Goal: Task Accomplishment & Management: Use online tool/utility

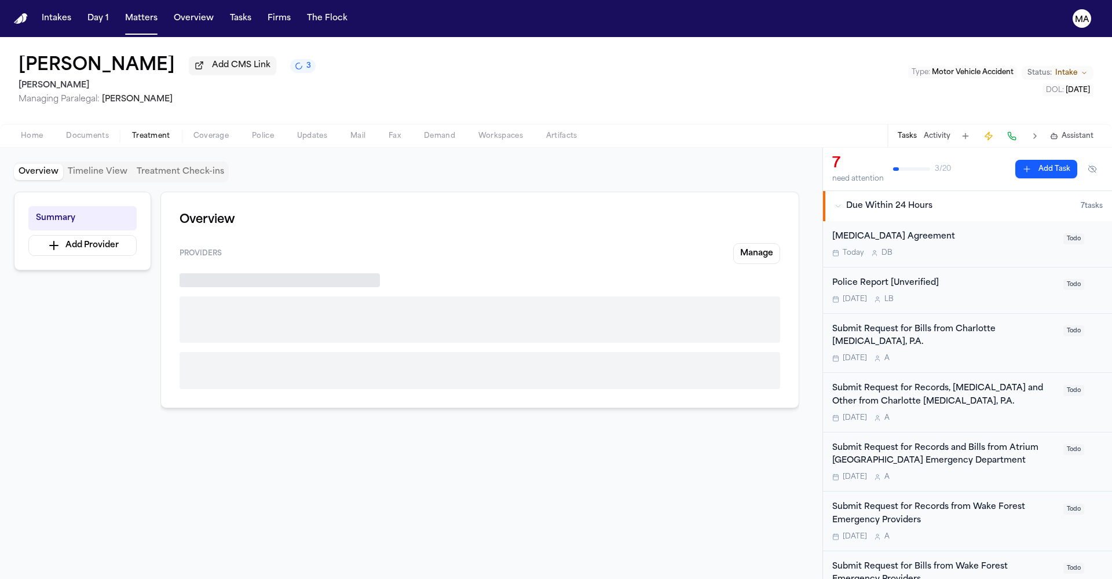
click at [132, 131] on span "Treatment" at bounding box center [151, 135] width 38 height 9
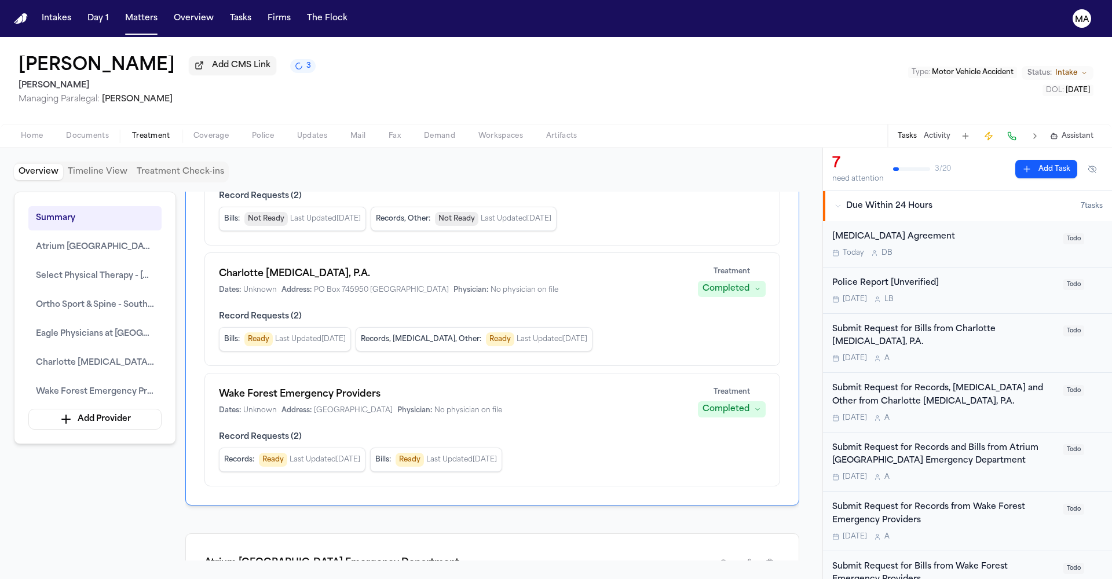
scroll to position [385, 0]
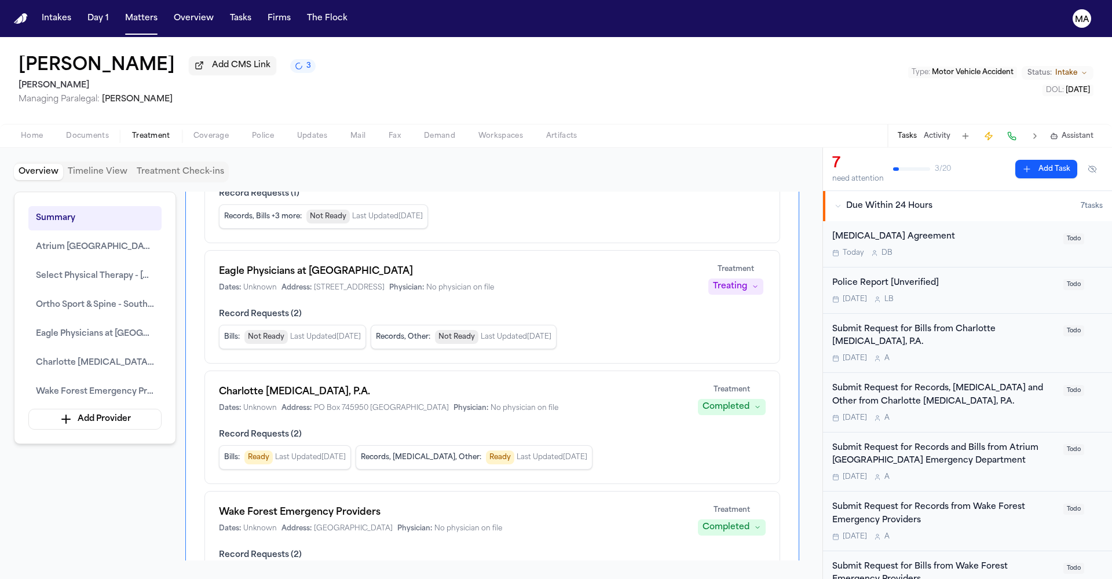
click at [133, 378] on div "Summary Atrium Health Mountain Island Emergency Department Select Physical Ther…" at bounding box center [411, 376] width 795 height 369
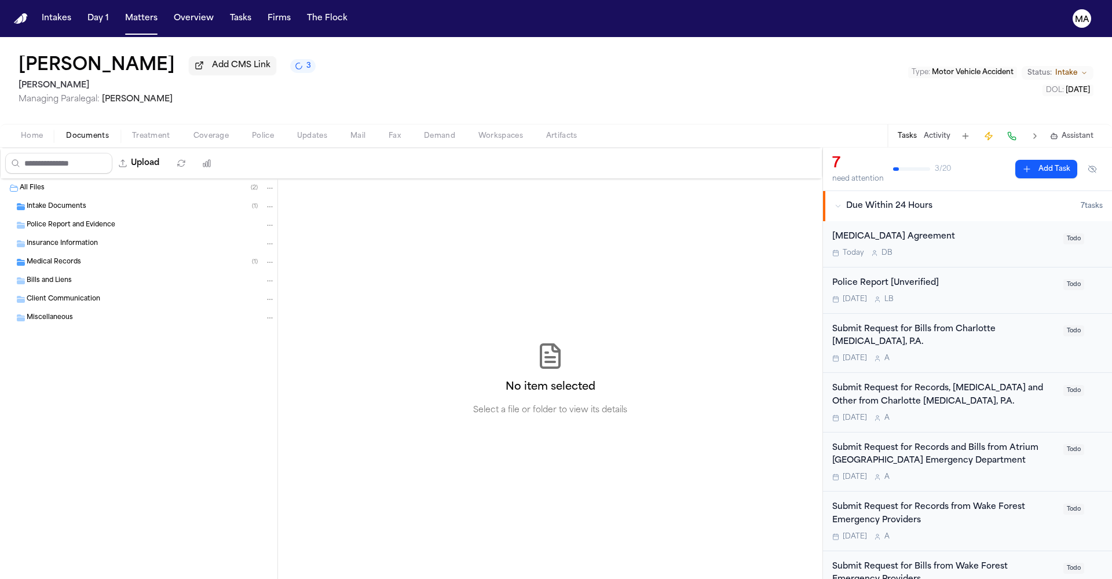
click at [66, 131] on span "Documents" at bounding box center [87, 135] width 43 height 9
click at [52, 253] on div "Medical Records ( 1 )" at bounding box center [138, 262] width 277 height 19
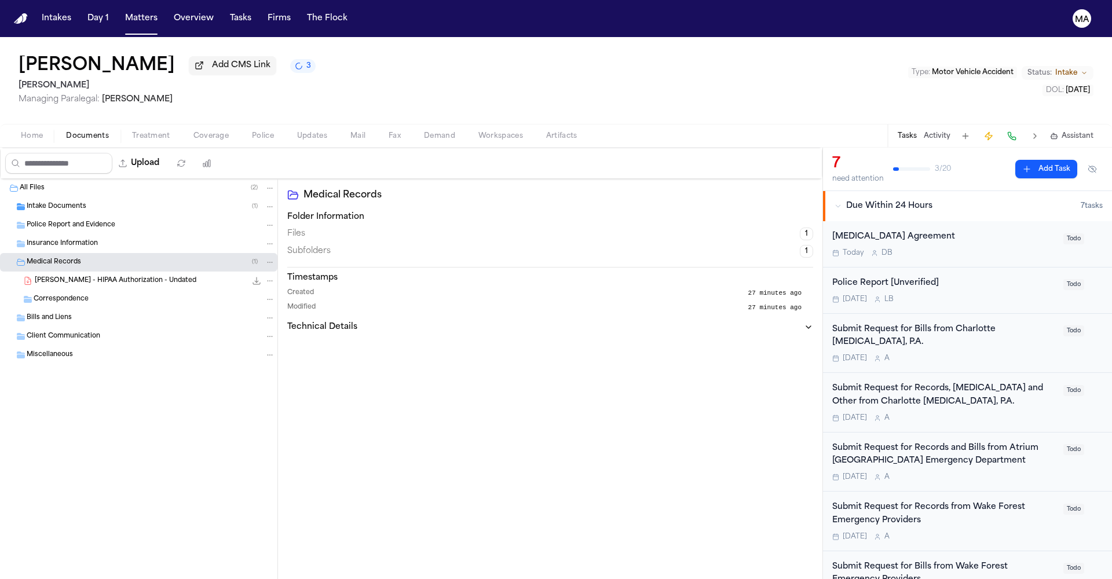
click at [93, 272] on div "T. Primus Jr. - HIPAA Authorization - Undated 172.1 KB • PDF" at bounding box center [138, 281] width 277 height 19
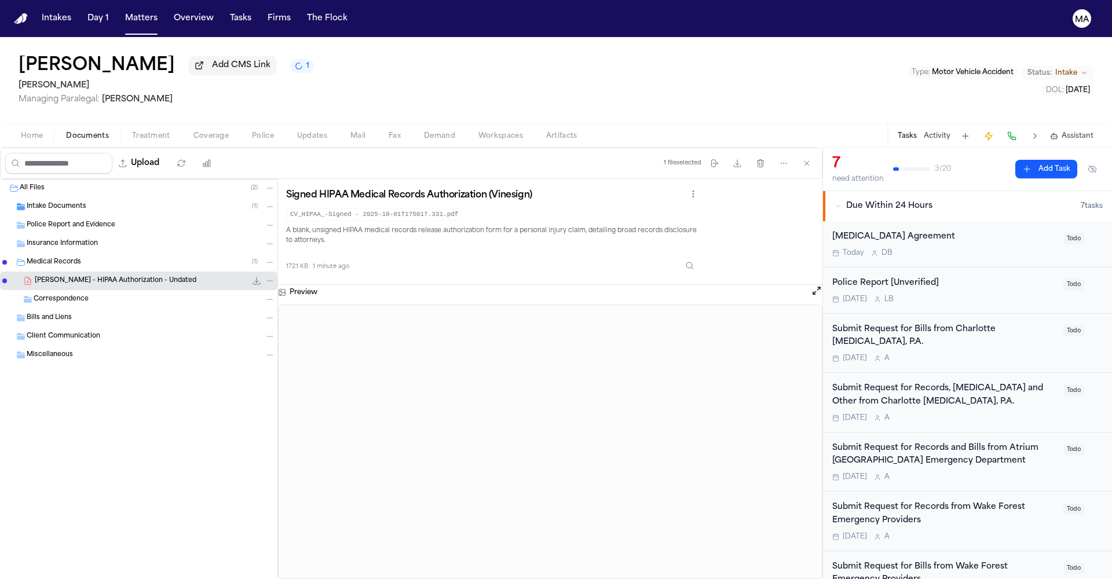
click at [252, 276] on icon "File: T. Primus Jr. - HIPAA Authorization - Undated" at bounding box center [256, 280] width 9 height 9
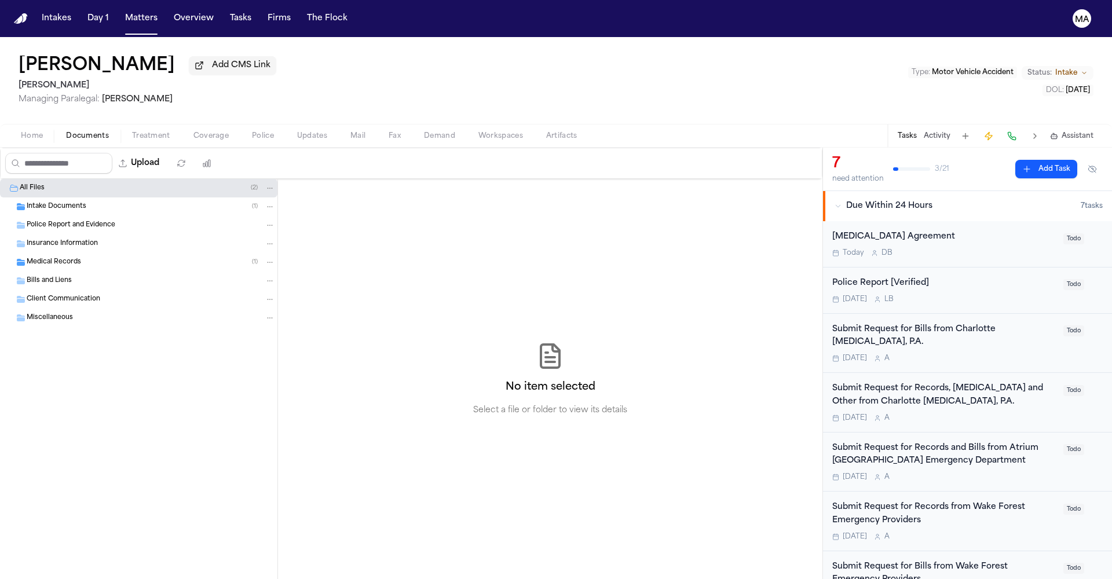
click at [132, 131] on span "Treatment" at bounding box center [151, 135] width 38 height 9
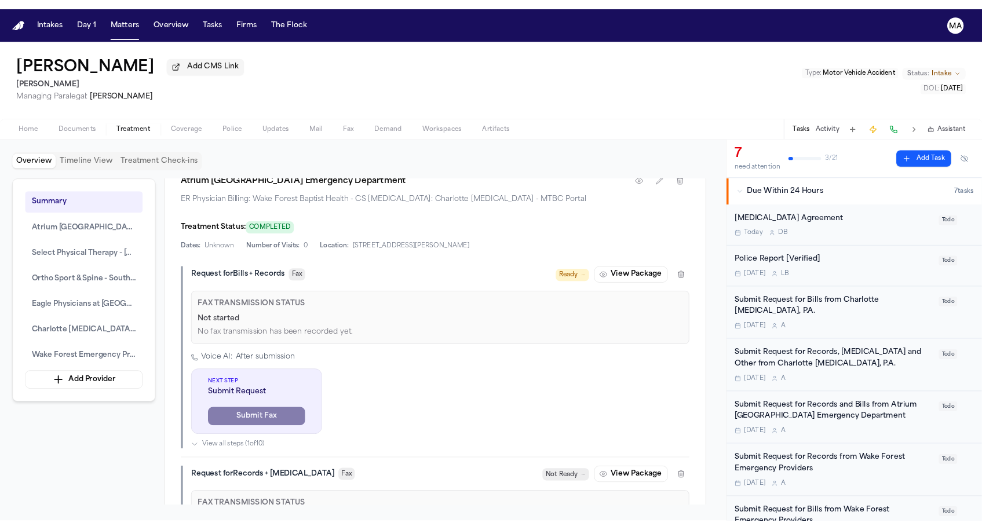
scroll to position [848, 0]
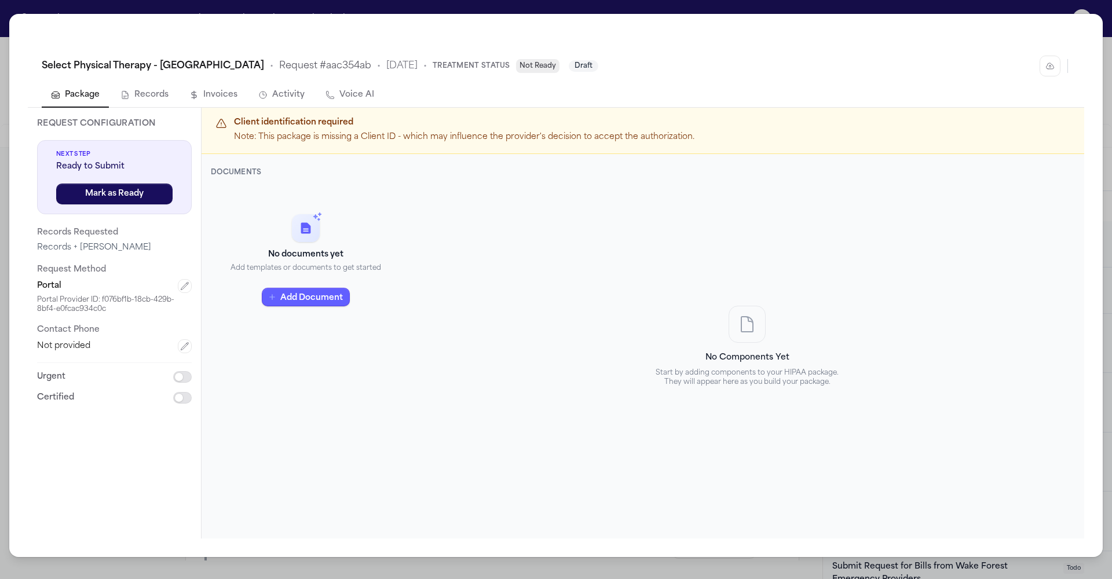
click at [308, 186] on div "No documents yet Add templates or documents to get started Add Document" at bounding box center [306, 260] width 190 height 148
click at [308, 288] on button "Add Document" at bounding box center [306, 297] width 88 height 19
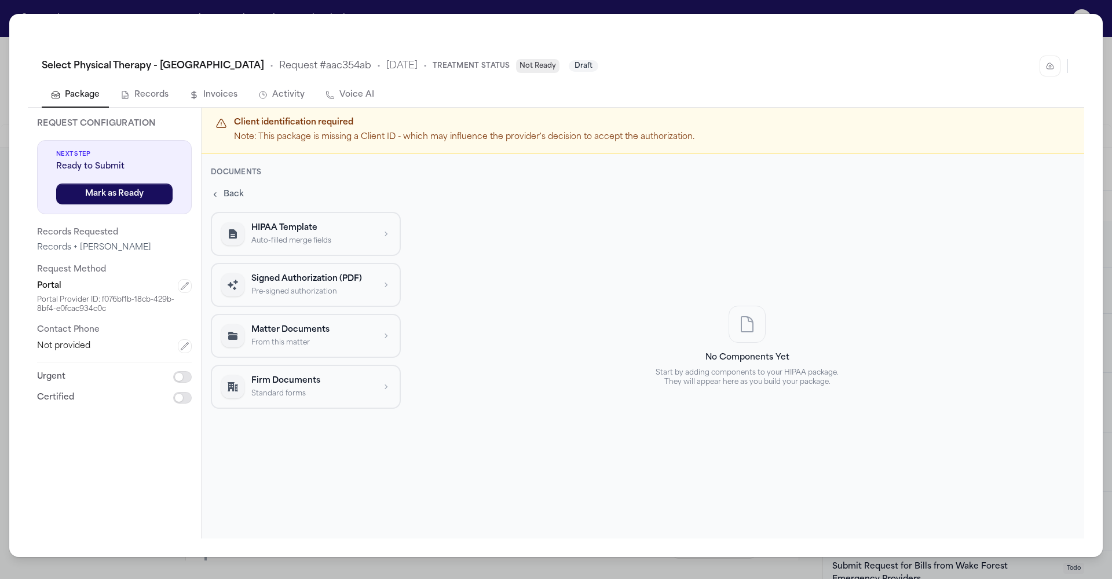
click at [268, 287] on p "Pre-signed authorization" at bounding box center [312, 291] width 123 height 9
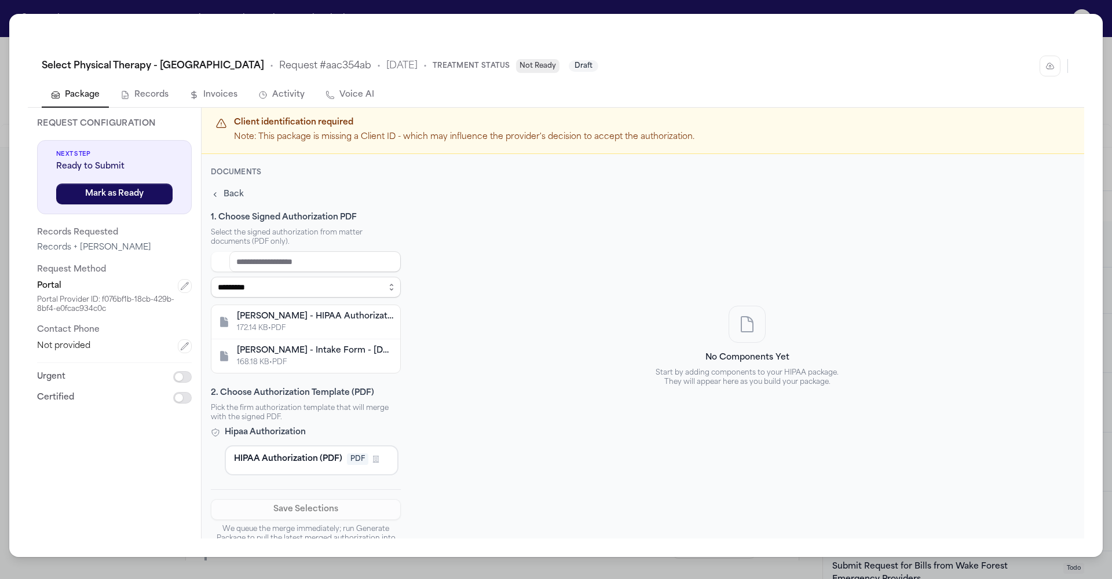
click at [270, 310] on div "[PERSON_NAME] - HIPAA Authorization - Undated" at bounding box center [315, 316] width 156 height 12
click at [270, 453] on span "HIPAA Authorization (PDF)" at bounding box center [288, 459] width 108 height 12
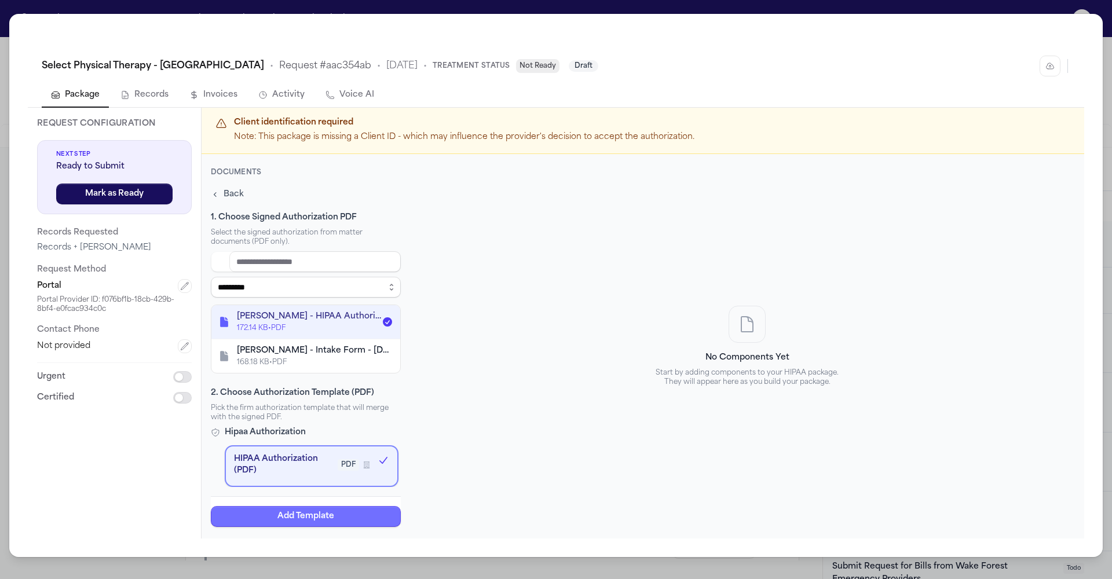
click at [289, 506] on button "Add Template" at bounding box center [306, 516] width 190 height 21
click at [299, 550] on button "Save Selections" at bounding box center [306, 560] width 190 height 21
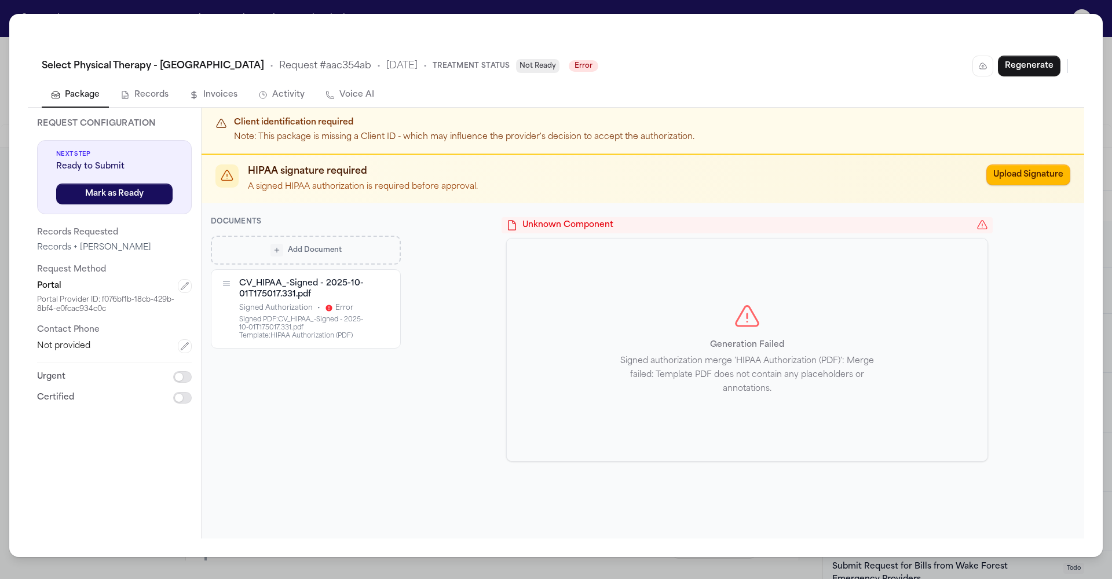
click at [346, 12] on div "Select Physical Therapy - [GEOGRAPHIC_DATA] • Request # aac354ab • [DATE] • Tre…" at bounding box center [556, 289] width 1112 height 579
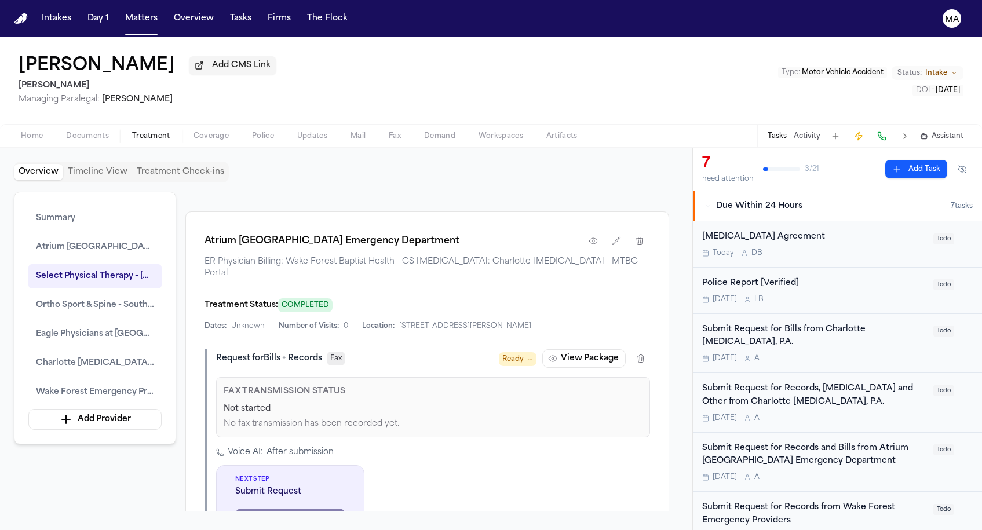
click at [107, 305] on div "Summary Atrium [GEOGRAPHIC_DATA] Emergency Department Select Physical Therapy -…" at bounding box center [346, 352] width 664 height 320
